Goal: Transaction & Acquisition: Purchase product/service

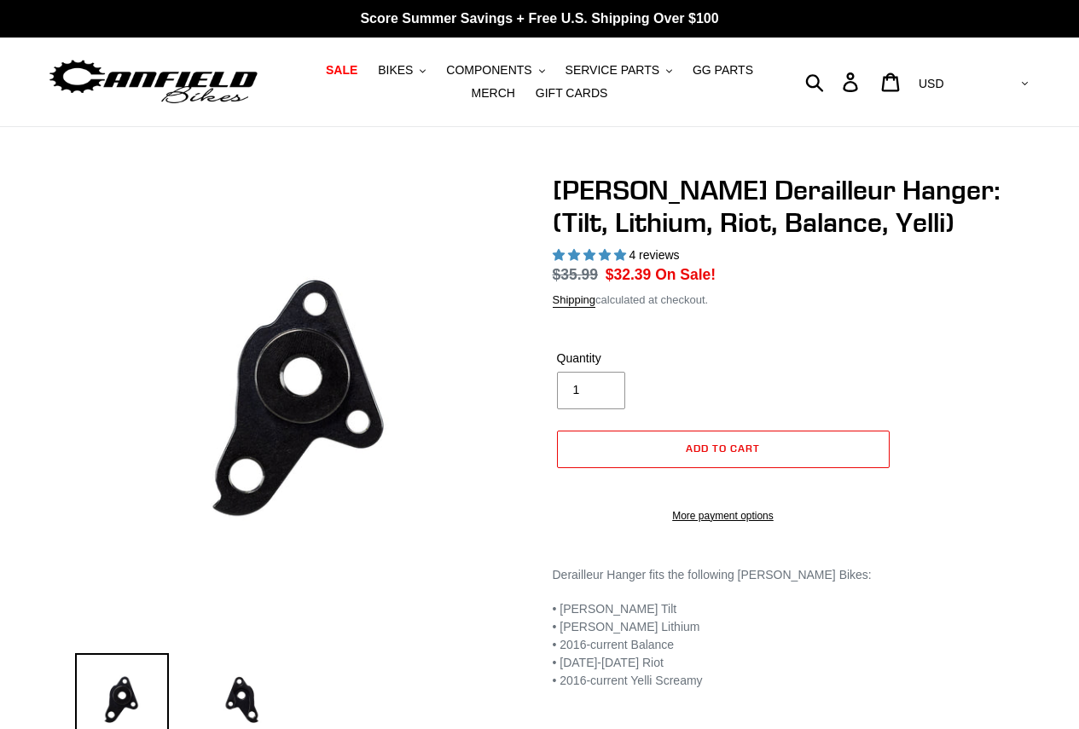
select select "highest-rating"
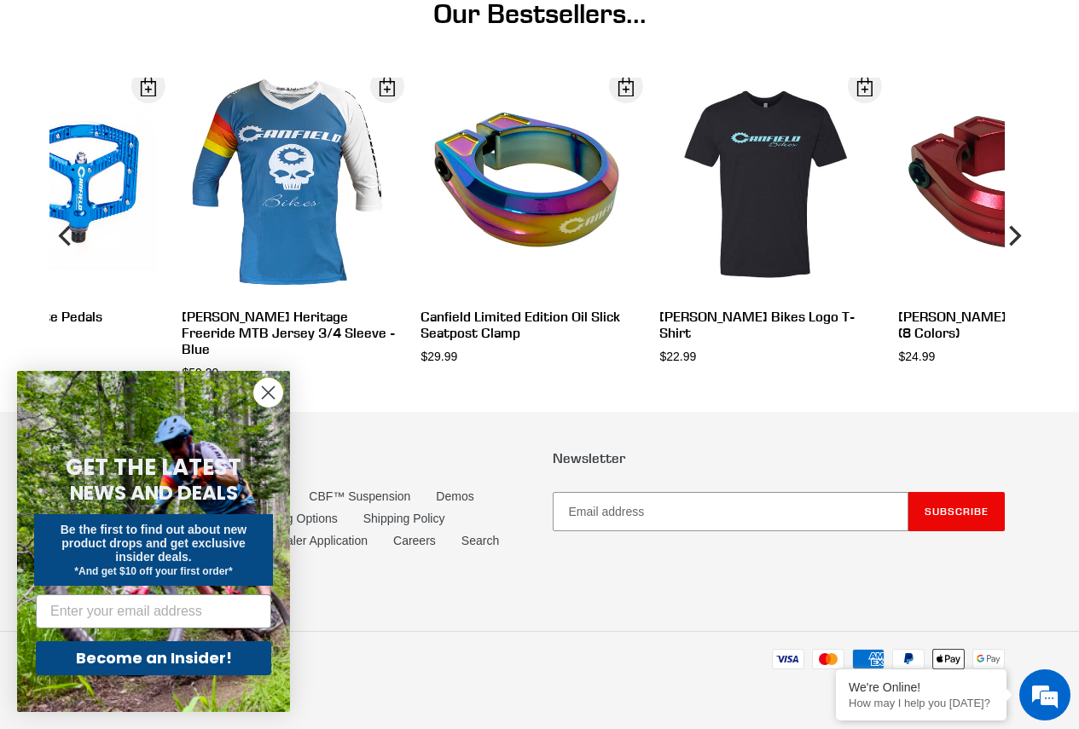
scroll to position [1475, 0]
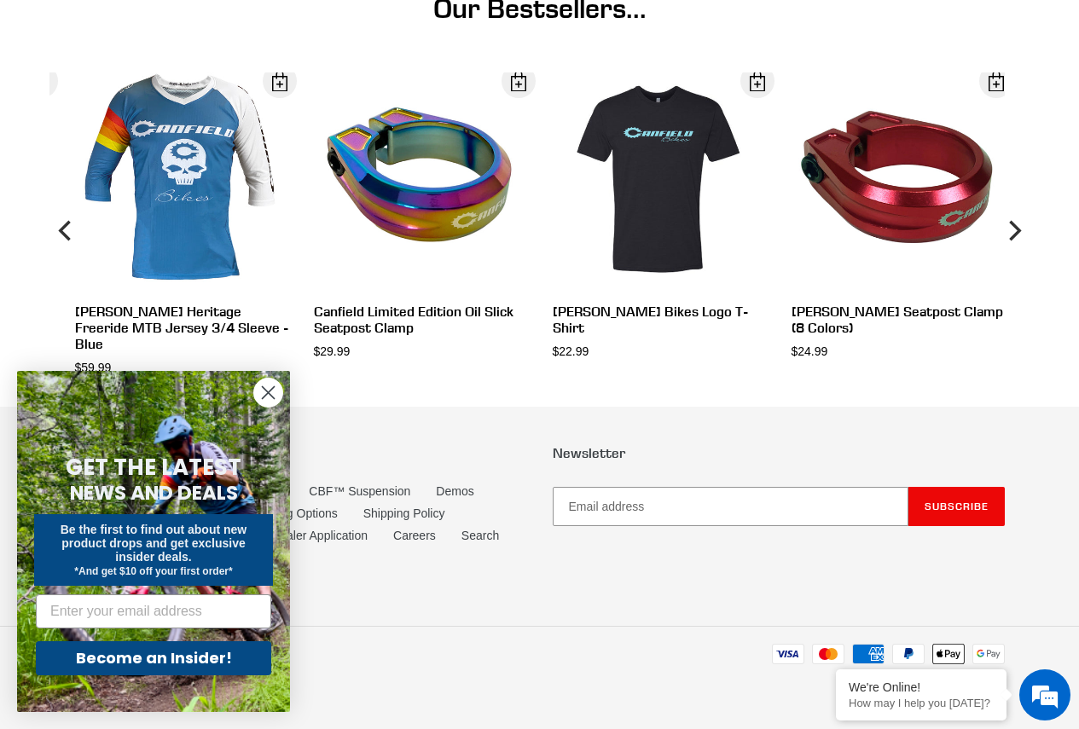
click at [268, 386] on circle "Close dialog" at bounding box center [268, 393] width 28 height 28
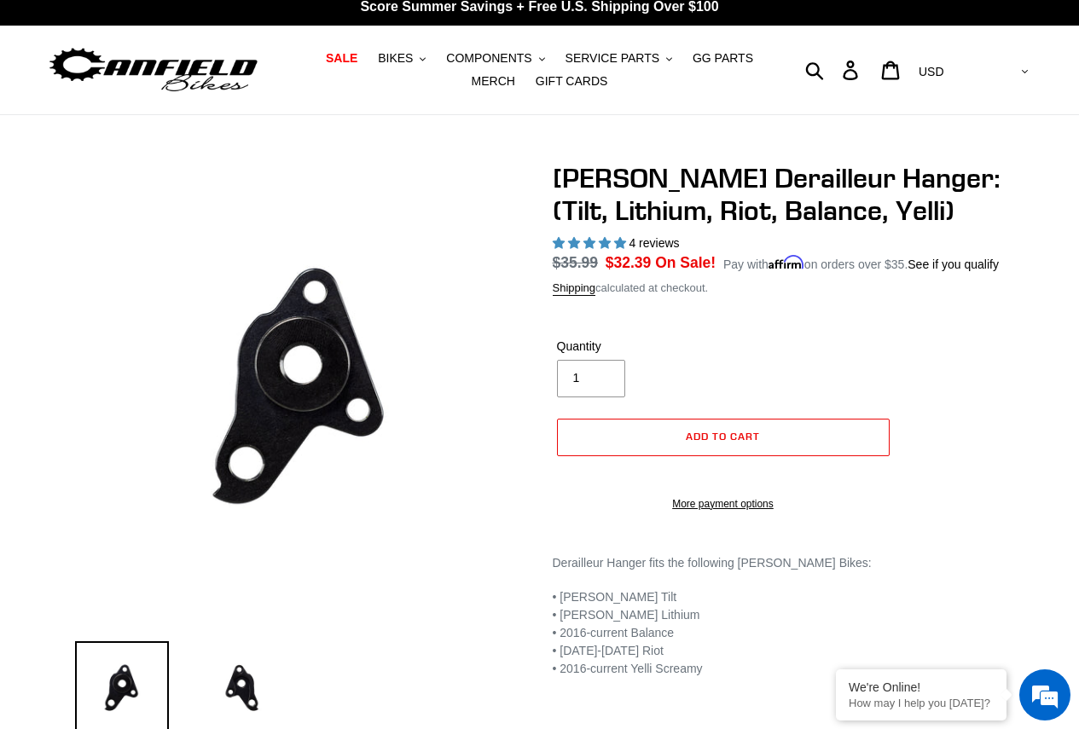
scroll to position [0, 0]
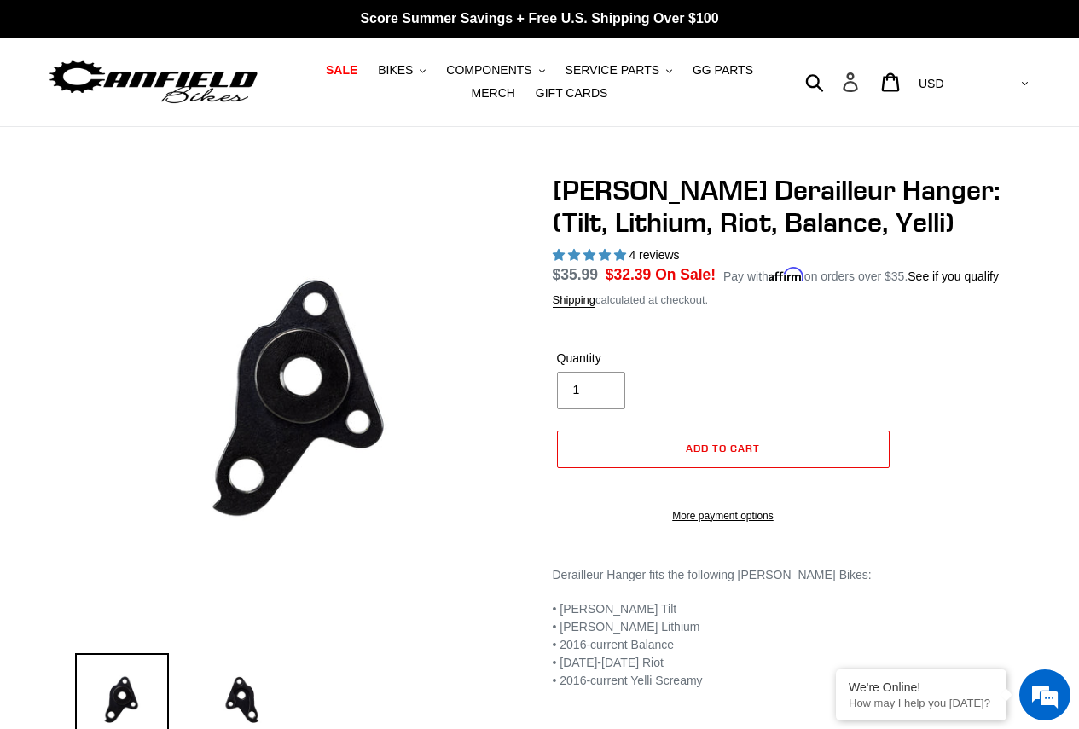
click at [860, 87] on icon at bounding box center [850, 83] width 19 height 20
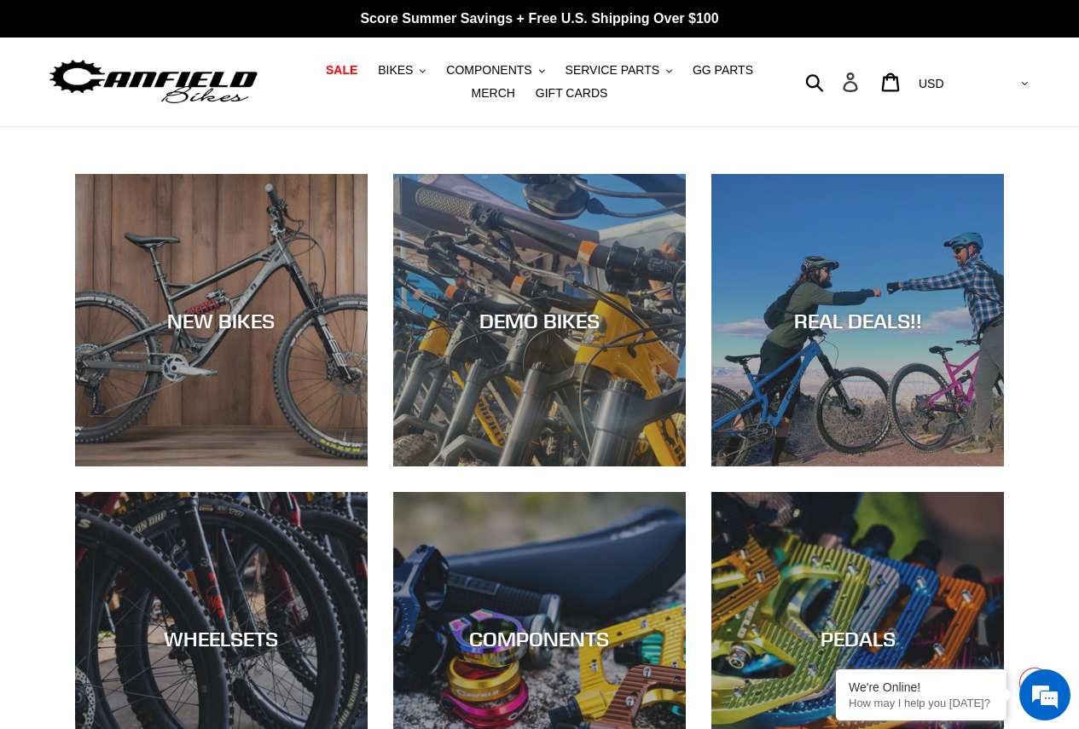
click at [860, 85] on icon at bounding box center [850, 83] width 19 height 20
click at [594, 71] on span "SERVICE PARTS" at bounding box center [613, 70] width 94 height 15
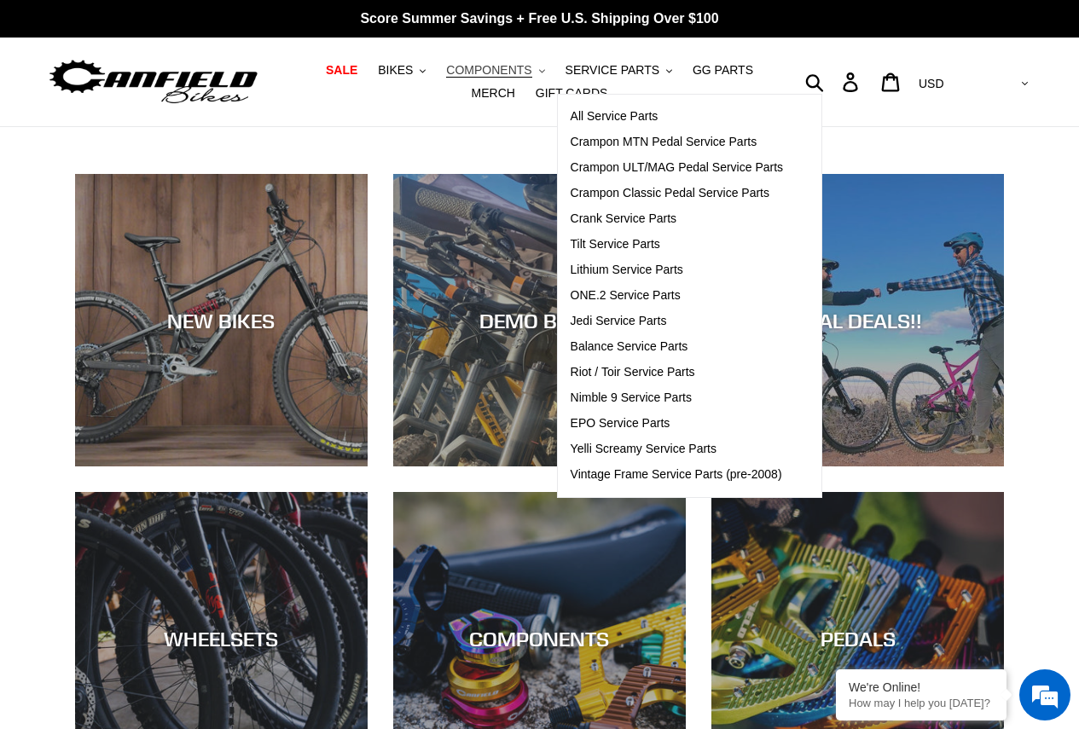
click at [498, 71] on span "COMPONENTS" at bounding box center [488, 70] width 85 height 15
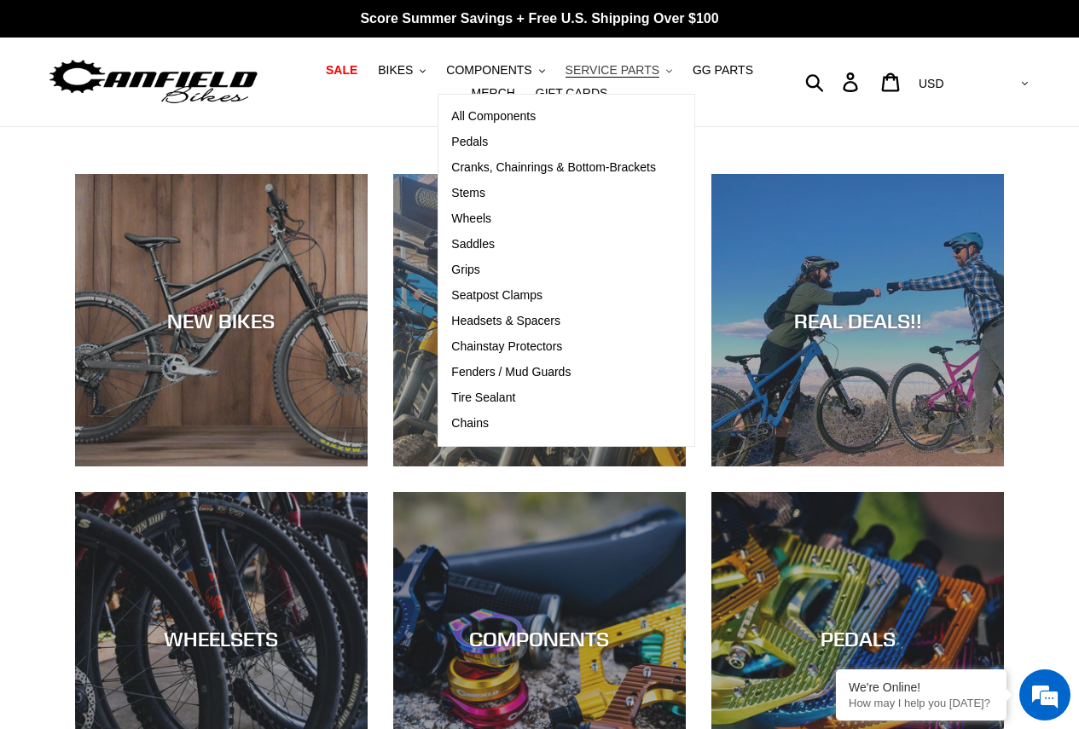
click at [566, 65] on span "SERVICE PARTS" at bounding box center [613, 70] width 94 height 15
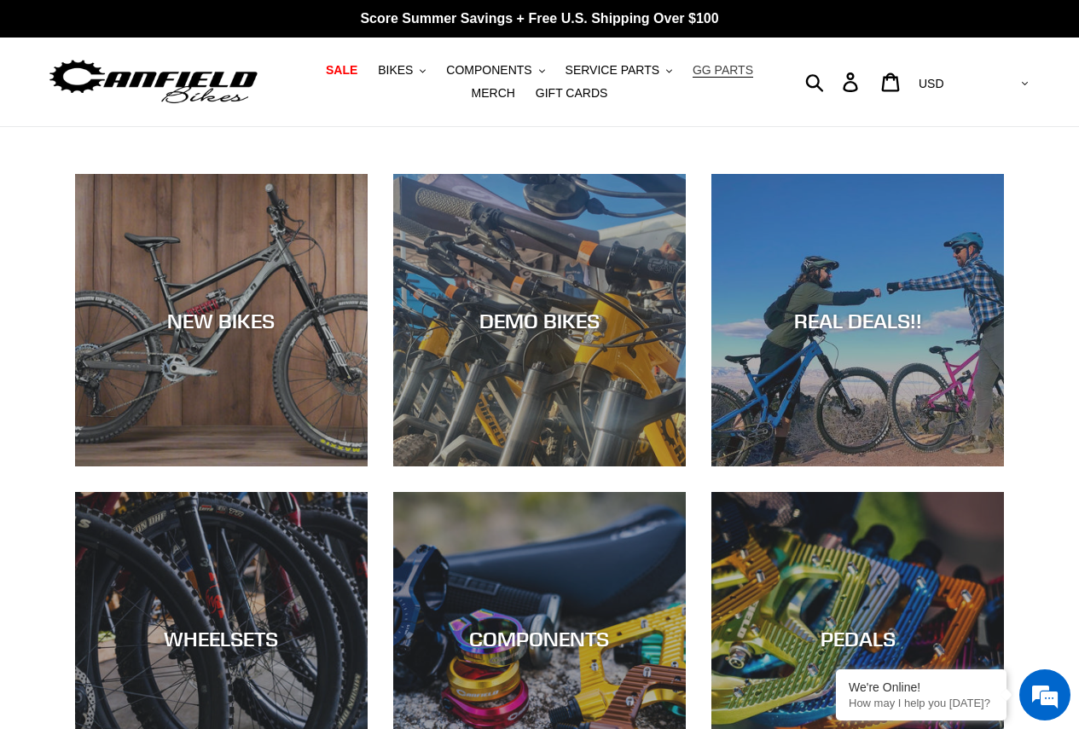
click at [693, 70] on span "GG PARTS" at bounding box center [723, 70] width 61 height 15
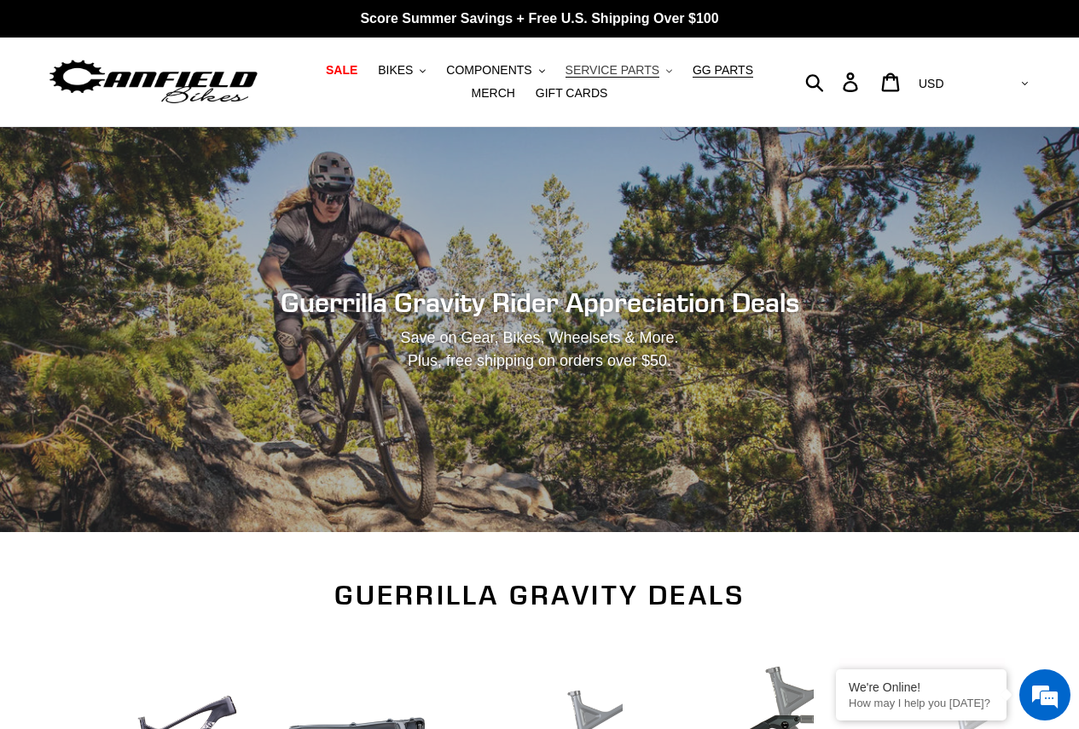
click at [588, 73] on span "SERVICE PARTS" at bounding box center [613, 70] width 94 height 15
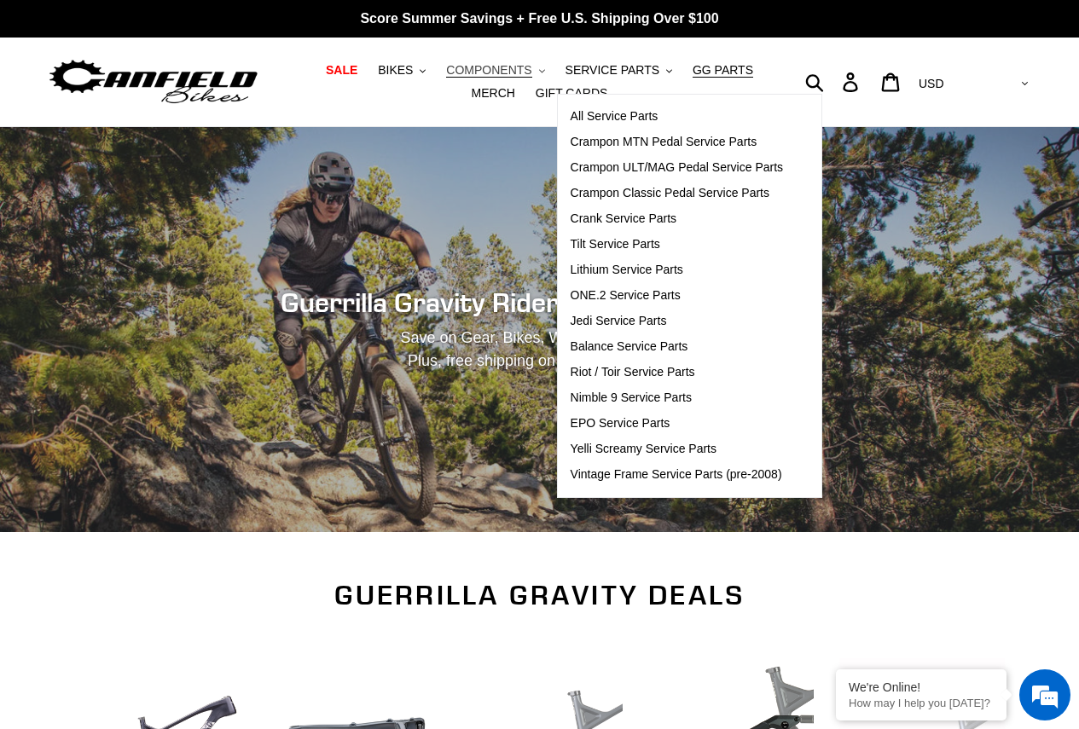
click at [479, 67] on span "COMPONENTS" at bounding box center [488, 70] width 85 height 15
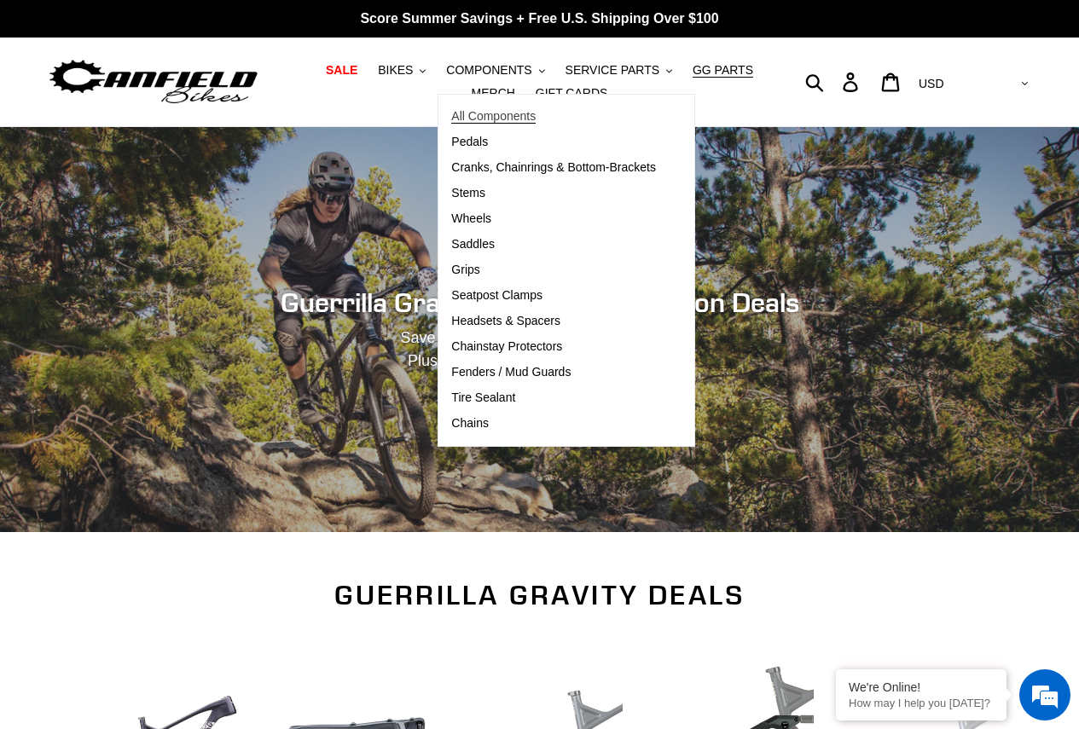
click at [462, 113] on span "All Components" at bounding box center [493, 116] width 84 height 15
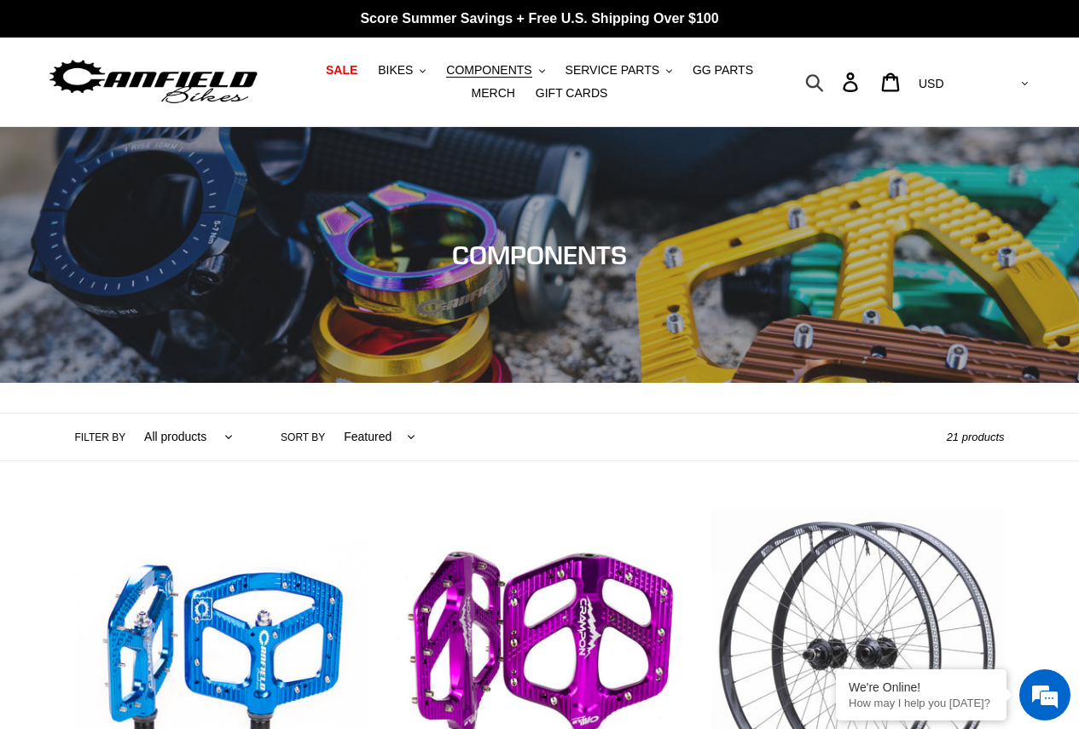
click at [824, 78] on icon "button" at bounding box center [814, 83] width 19 height 20
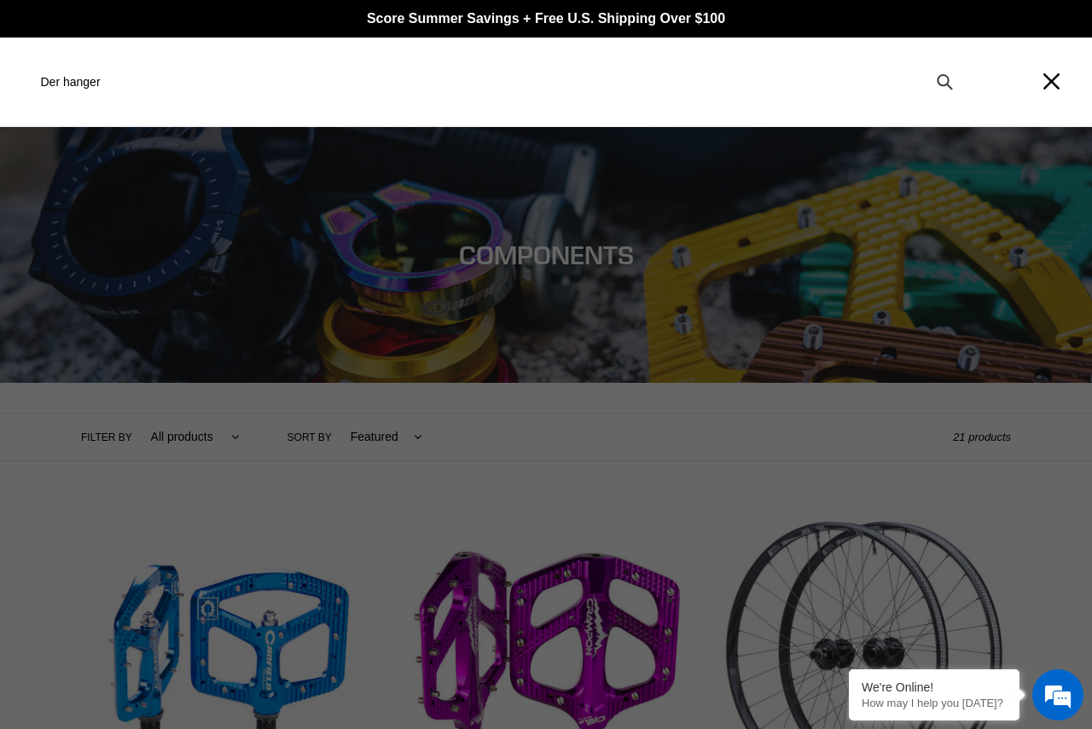
type input "Der hanger"
click at [943, 84] on icon "Search" at bounding box center [945, 82] width 16 height 18
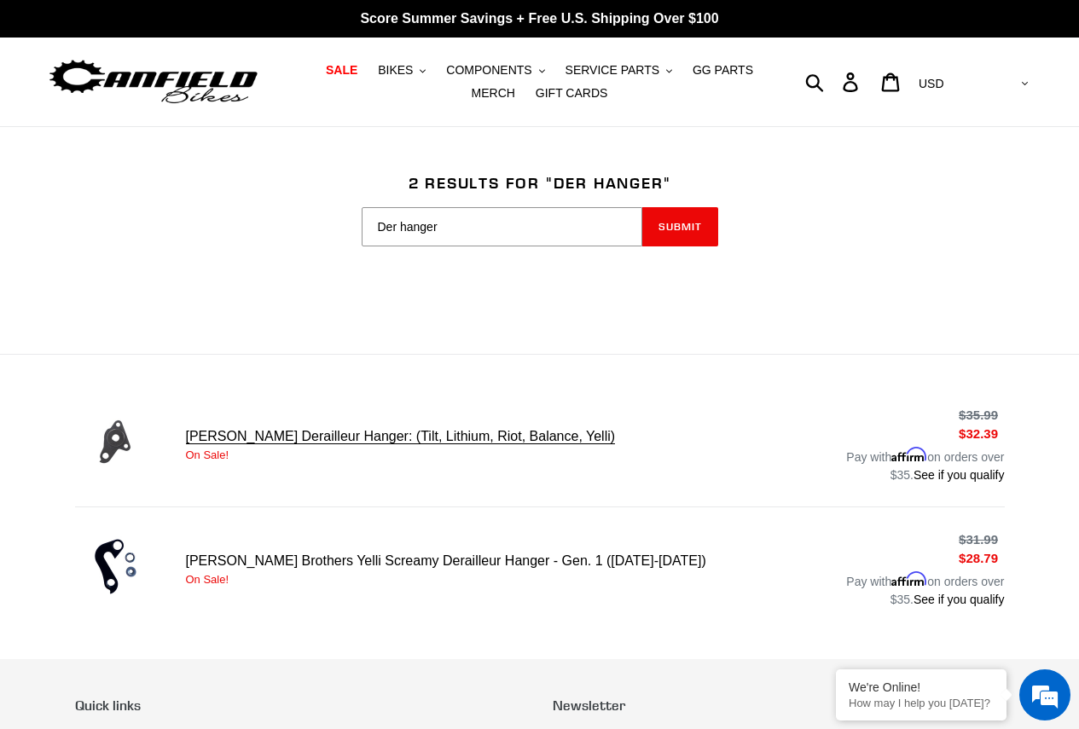
click at [267, 438] on link "[PERSON_NAME] Derailleur Hanger: (Tilt, Lithium, Riot, Balance, Yelli)" at bounding box center [540, 445] width 930 height 86
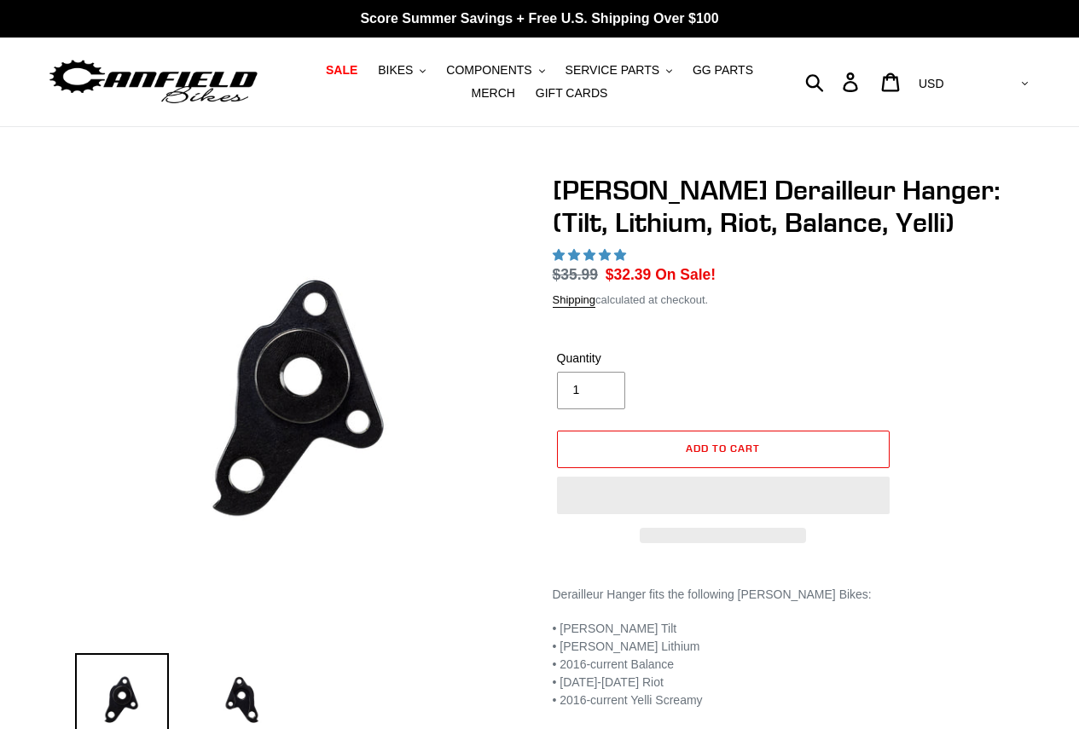
select select "highest-rating"
